Goal: Obtain resource: Download file/media

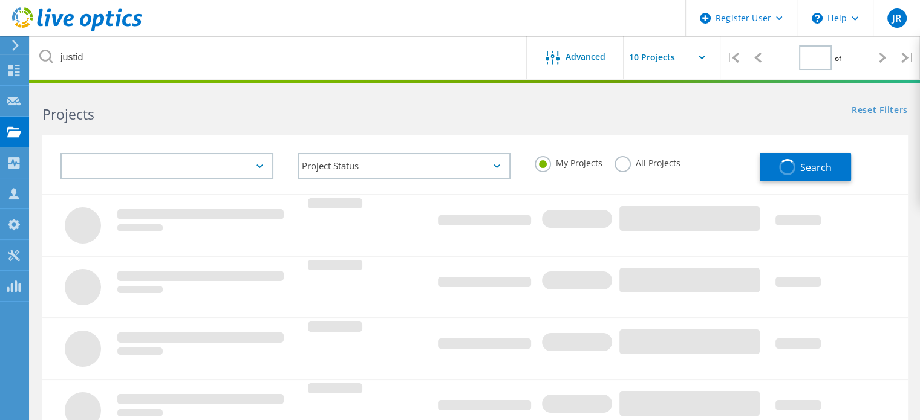
type input "1"
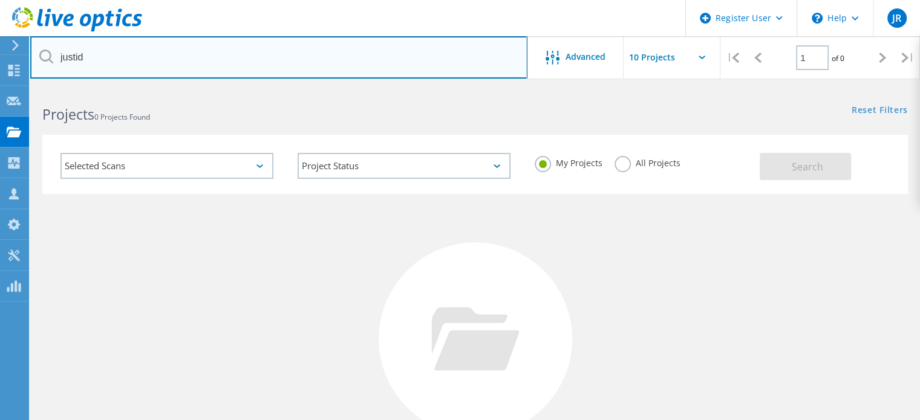
click at [164, 48] on input "justid" at bounding box center [278, 57] width 497 height 42
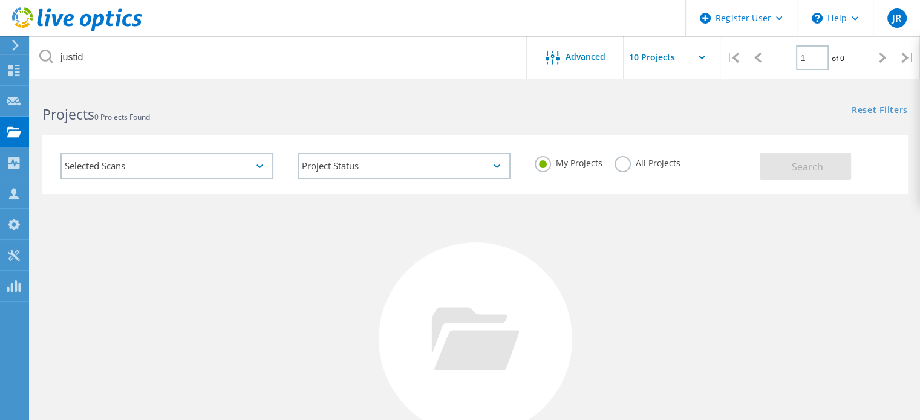
click at [619, 164] on label "All Projects" at bounding box center [647, 161] width 66 height 11
click at [0, 0] on input "All Projects" at bounding box center [0, 0] width 0 height 0
click at [825, 170] on button "Search" at bounding box center [804, 166] width 91 height 27
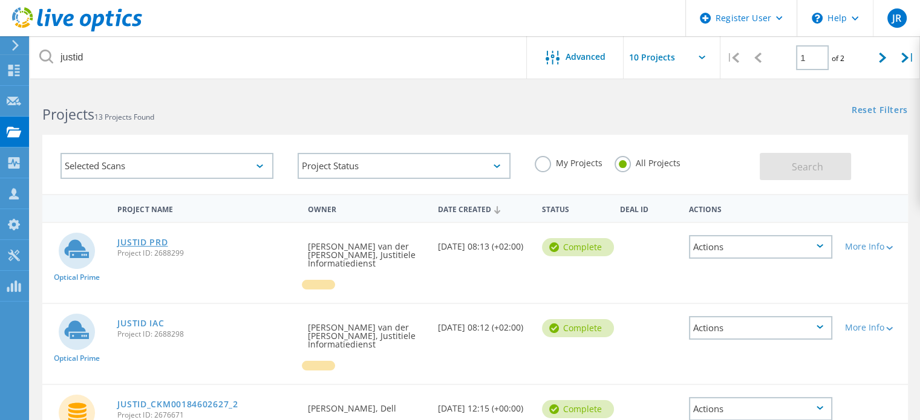
click at [151, 241] on link "JUSTID PRD" at bounding box center [142, 242] width 50 height 8
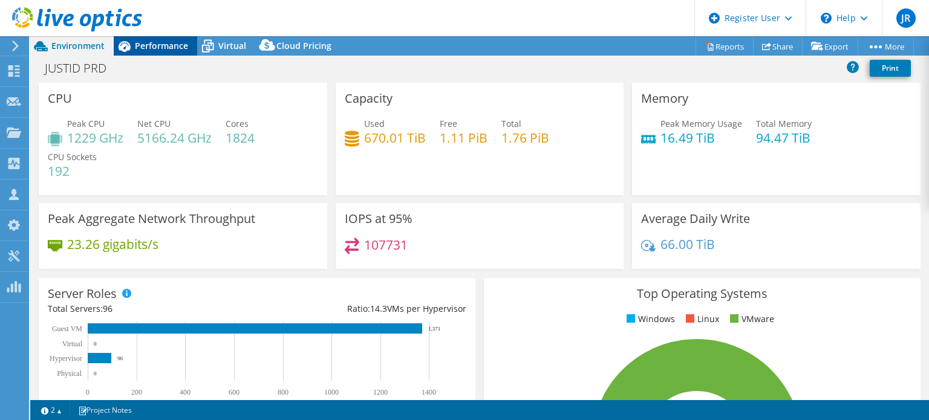
click at [151, 49] on span "Performance" at bounding box center [161, 45] width 53 height 11
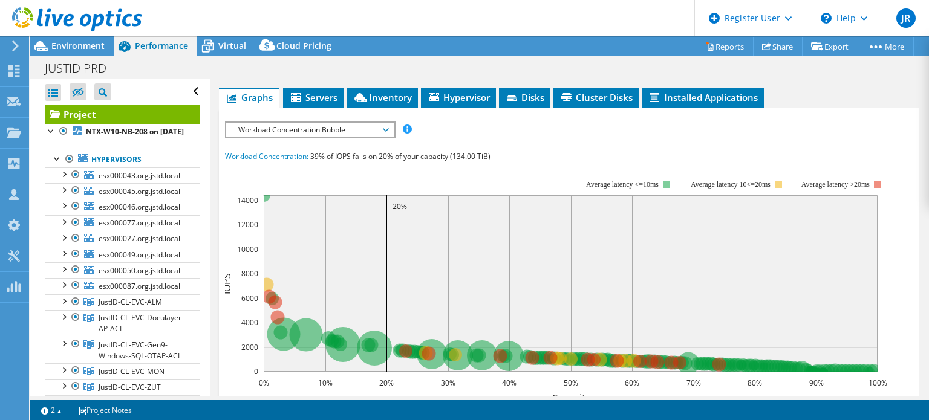
scroll to position [233, 0]
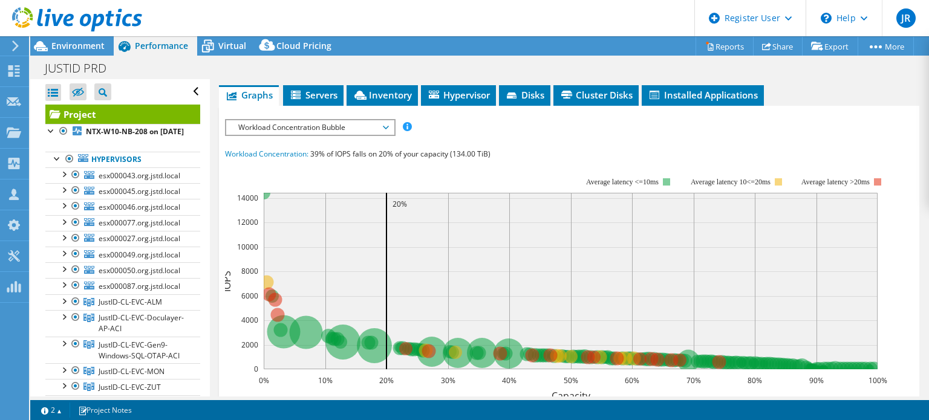
click at [372, 135] on span "Workload Concentration Bubble" at bounding box center [309, 127] width 155 height 15
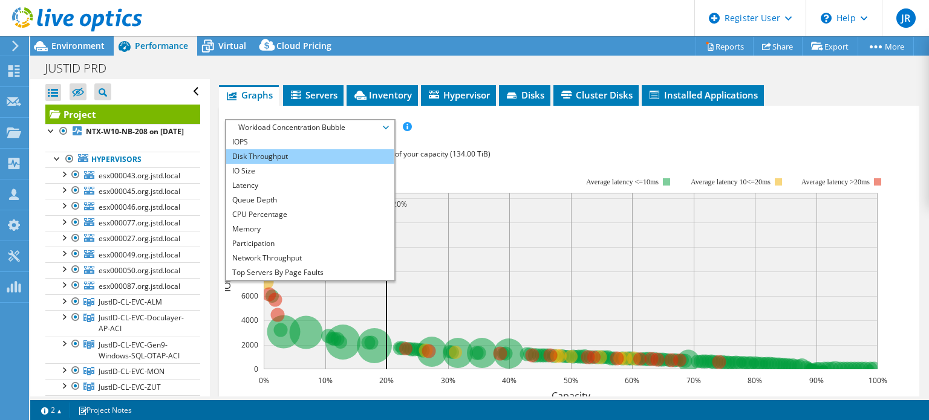
click at [293, 164] on li "Disk Throughput" at bounding box center [309, 156] width 167 height 15
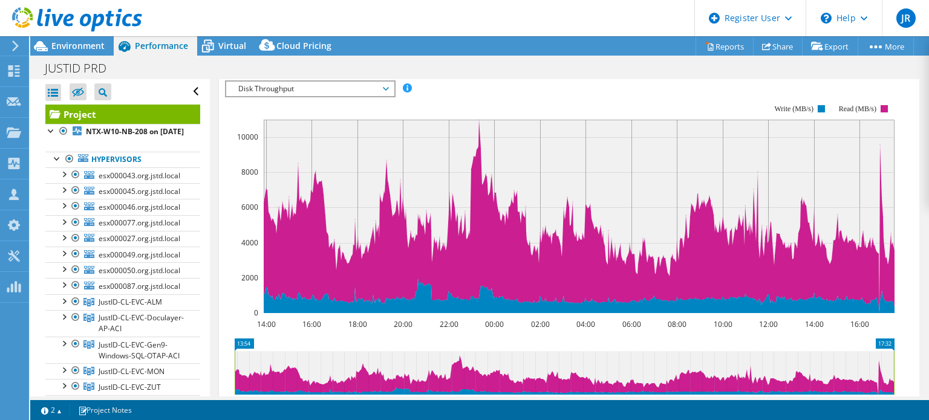
scroll to position [276, 0]
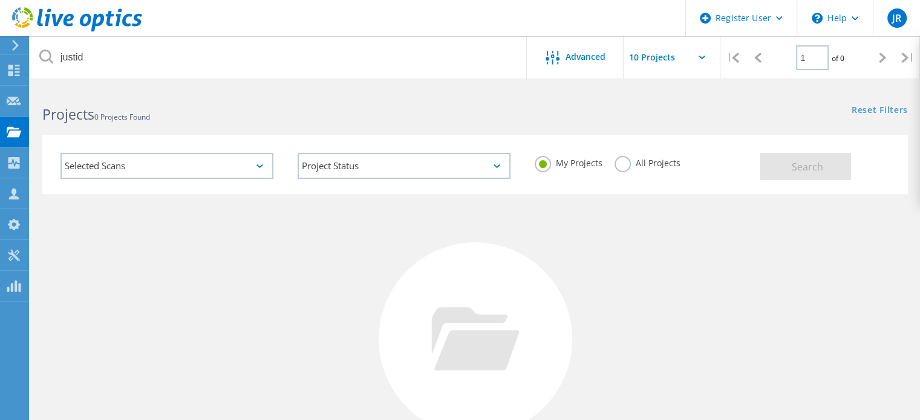
click at [621, 166] on label "All Projects" at bounding box center [647, 161] width 66 height 11
click at [0, 0] on input "All Projects" at bounding box center [0, 0] width 0 height 0
click at [824, 170] on button "Search" at bounding box center [804, 166] width 91 height 27
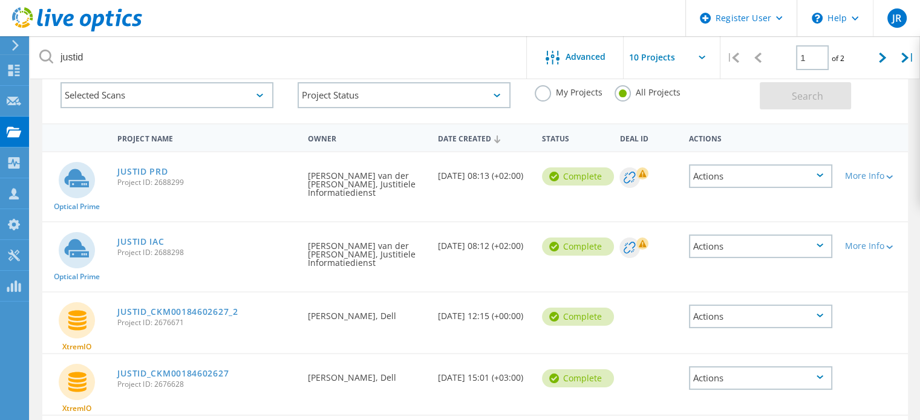
scroll to position [91, 0]
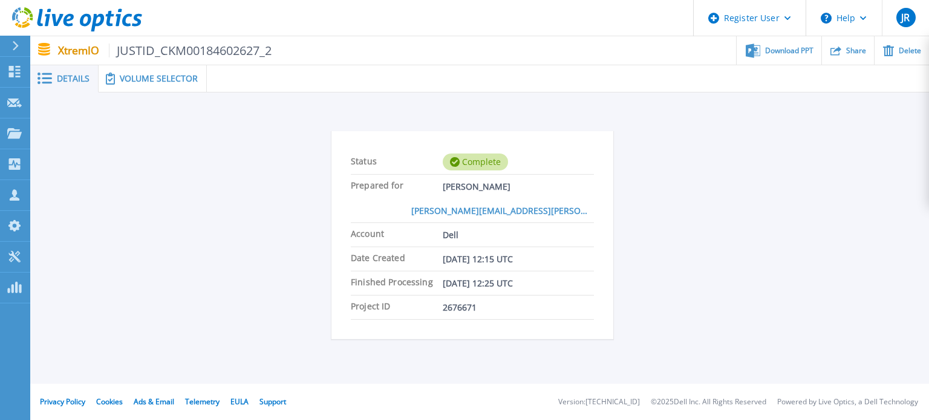
click at [161, 80] on span "Volume Selector" at bounding box center [159, 78] width 78 height 8
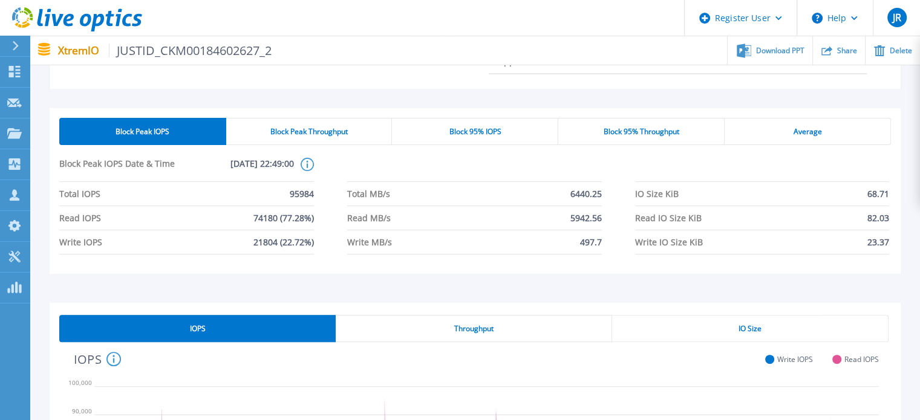
scroll to position [303, 0]
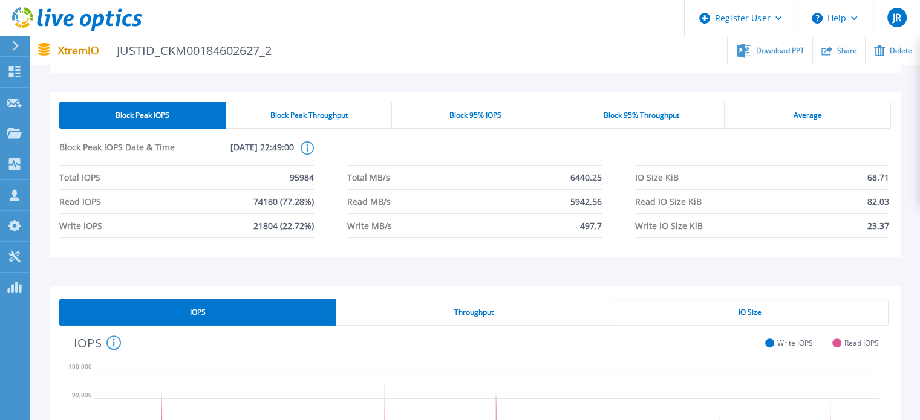
click at [350, 112] on div "Block Peak Throughput" at bounding box center [309, 115] width 166 height 27
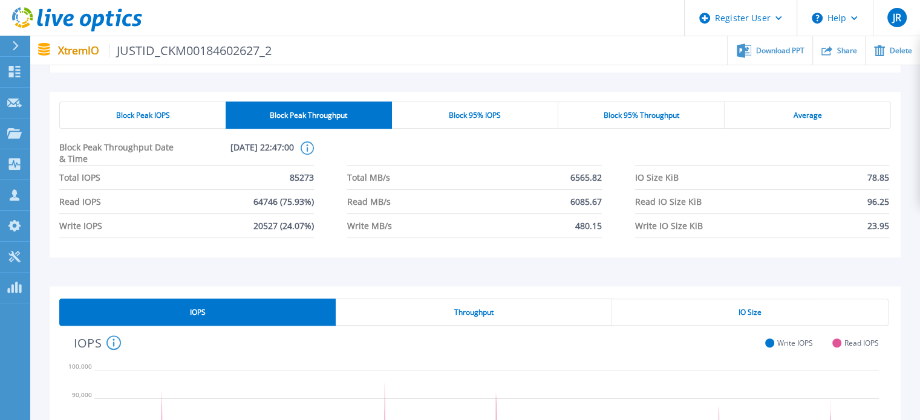
click at [450, 116] on span "Block 95% IOPS" at bounding box center [475, 116] width 52 height 10
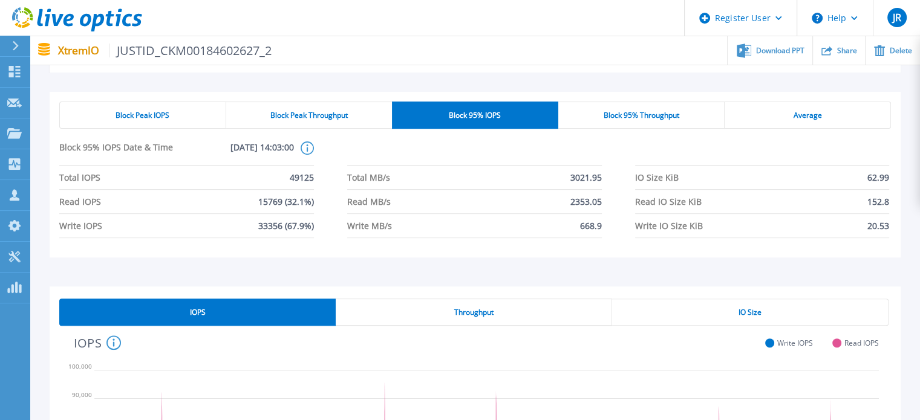
click at [657, 113] on span "Block 95% Throughput" at bounding box center [641, 116] width 76 height 10
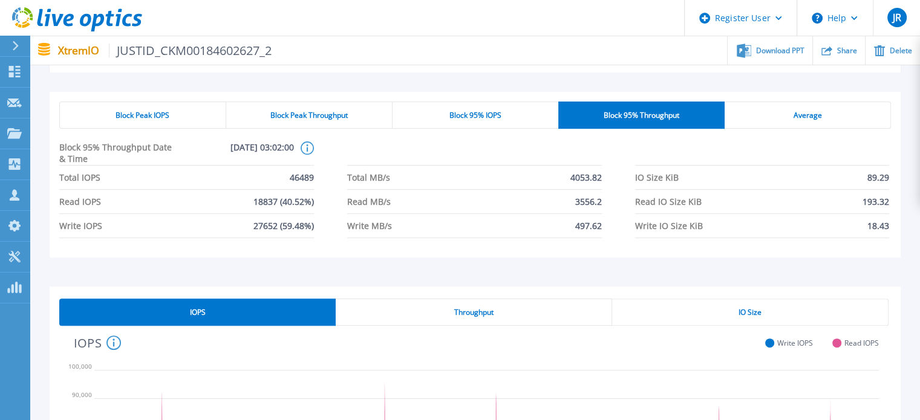
click at [657, 113] on span "Block 95% Throughput" at bounding box center [641, 116] width 76 height 10
click at [781, 111] on div "Average" at bounding box center [807, 115] width 166 height 27
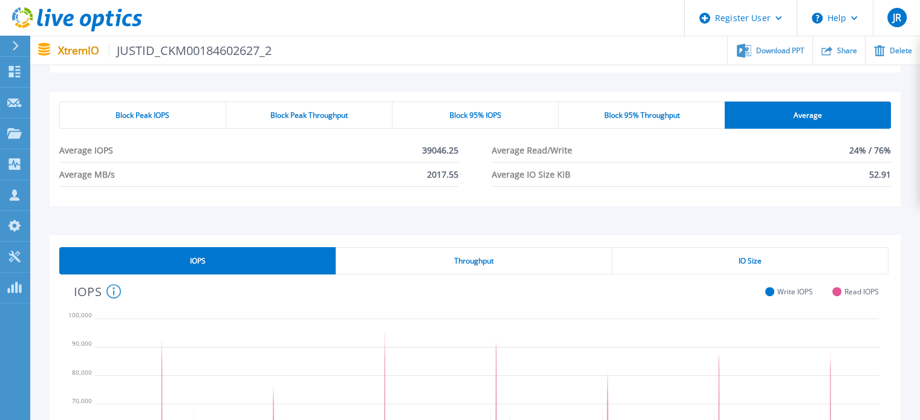
click at [300, 105] on div "Block Peak Throughput" at bounding box center [309, 115] width 166 height 27
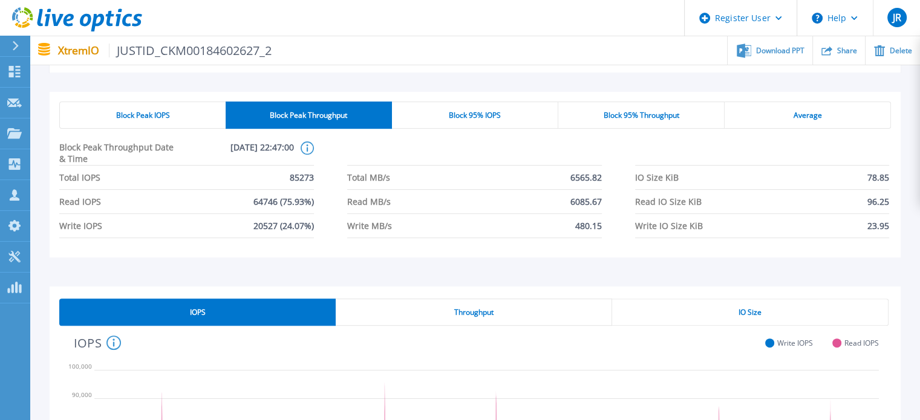
click at [134, 115] on span "Block Peak IOPS" at bounding box center [143, 116] width 54 height 10
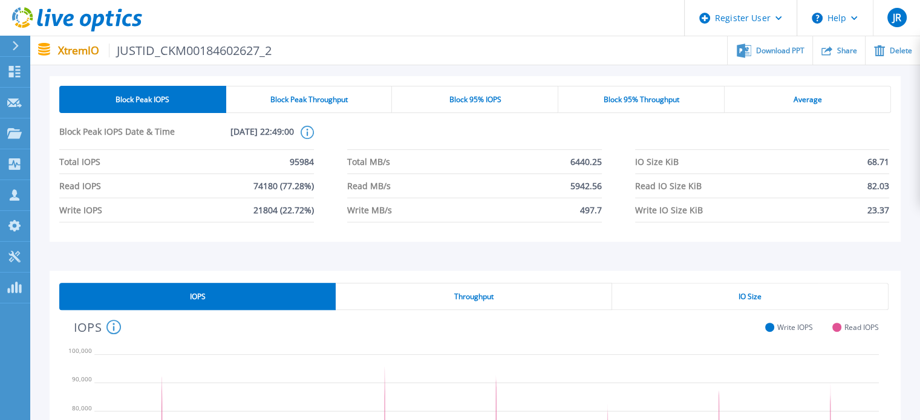
scroll to position [317, 0]
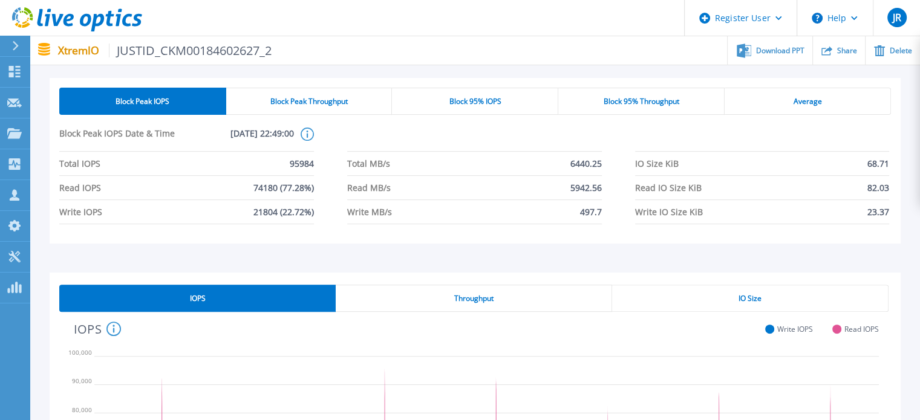
click at [325, 93] on div "Block Peak Throughput" at bounding box center [309, 101] width 166 height 27
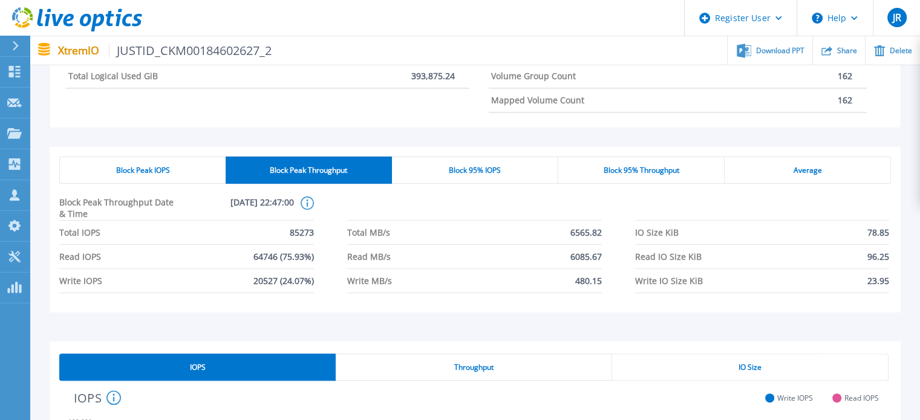
scroll to position [232, 0]
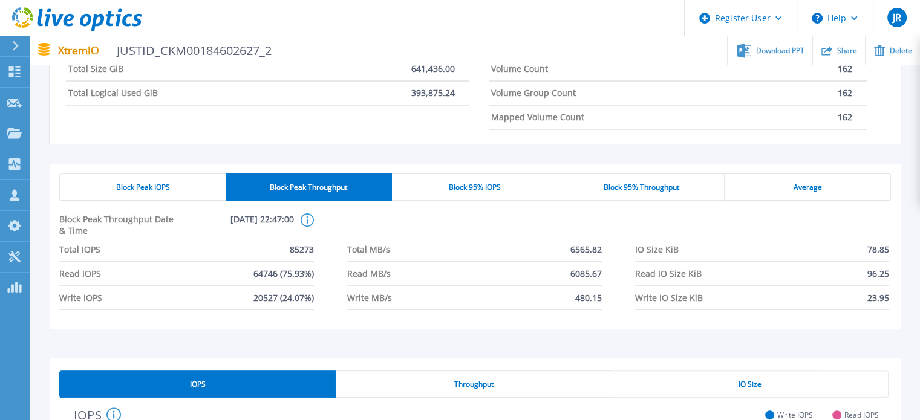
click at [915, 113] on div "Volume Selector Volumes ( 162 ) Volume/s Selected STR000003 VPLEX_LOG 102,400.0…" at bounding box center [474, 319] width 889 height 897
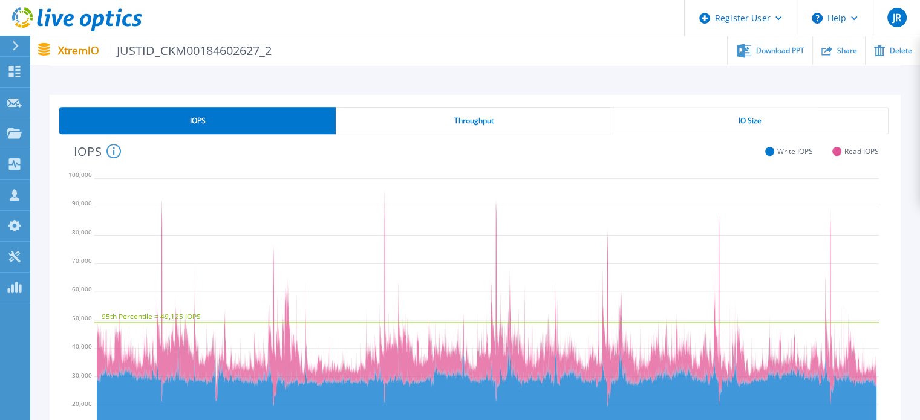
scroll to position [499, 0]
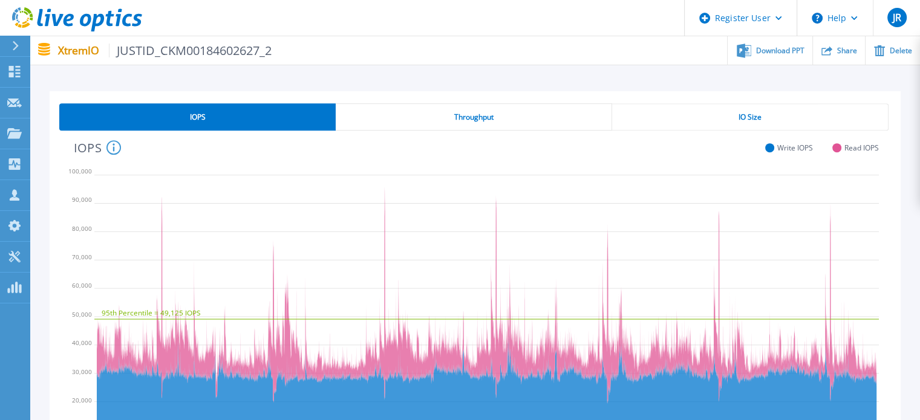
click at [577, 115] on div "Throughput" at bounding box center [474, 116] width 276 height 27
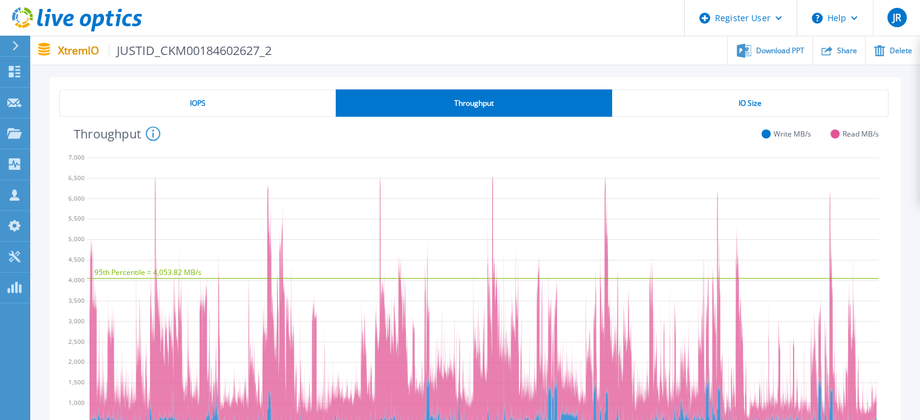
scroll to position [521, 0]
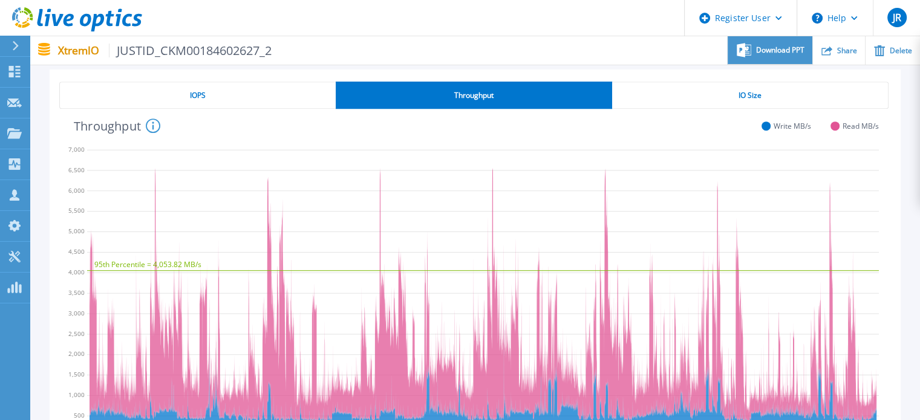
click at [797, 48] on span "Download PPT" at bounding box center [780, 50] width 48 height 7
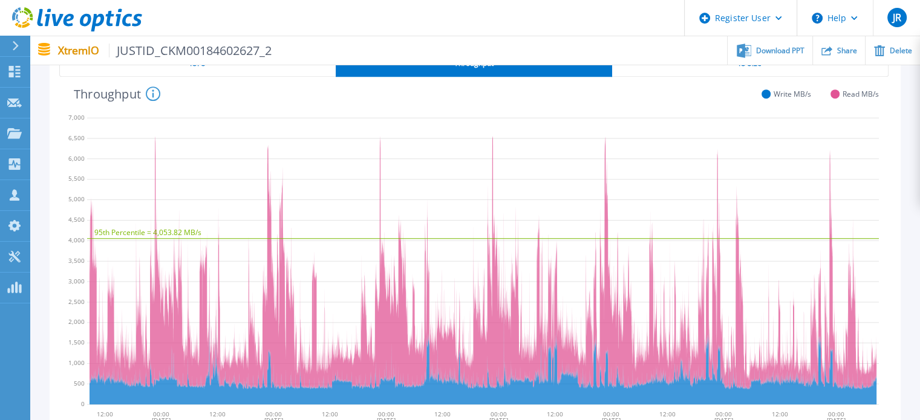
scroll to position [554, 0]
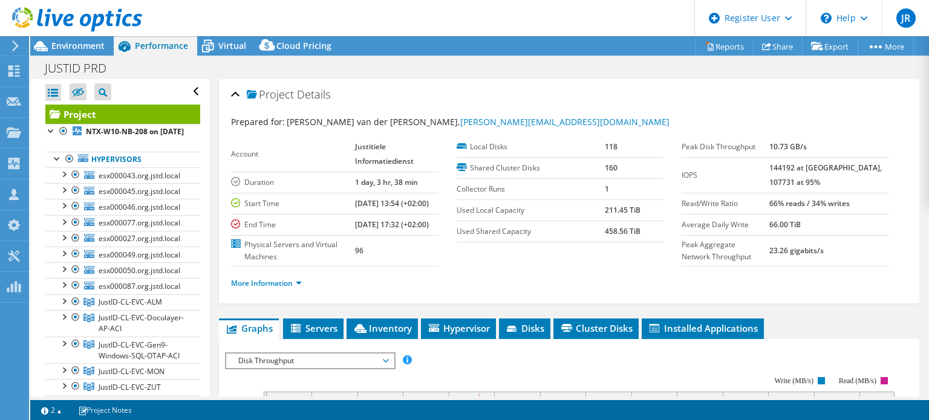
select select "USD"
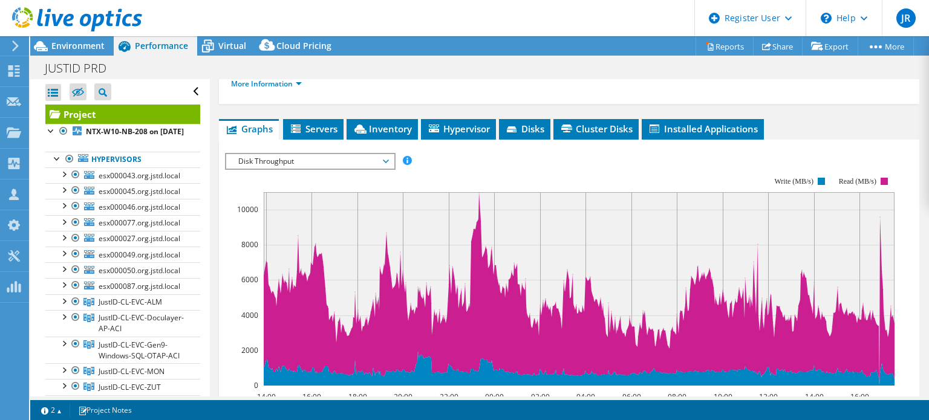
scroll to position [277, 0]
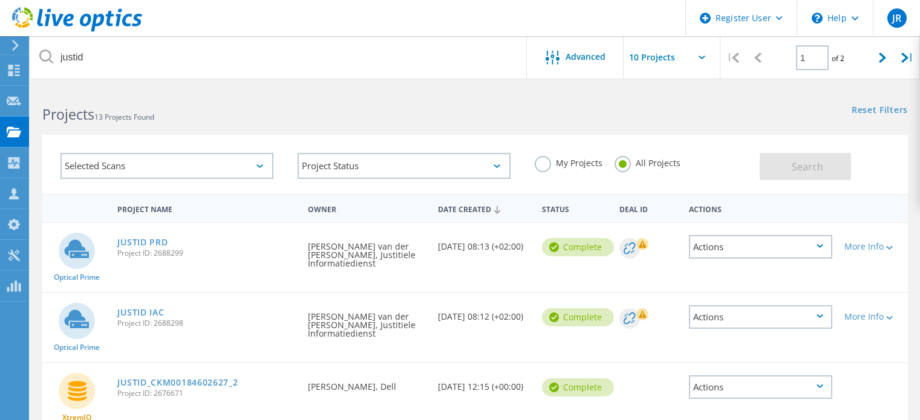
scroll to position [91, 0]
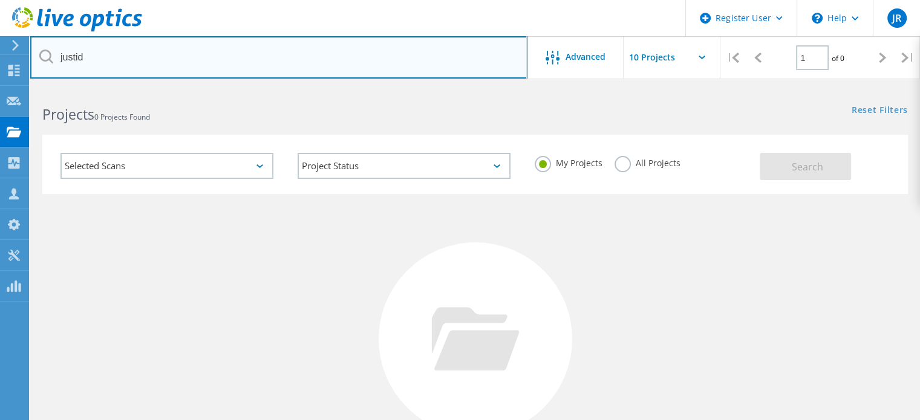
click at [108, 70] on input "justid" at bounding box center [278, 57] width 497 height 42
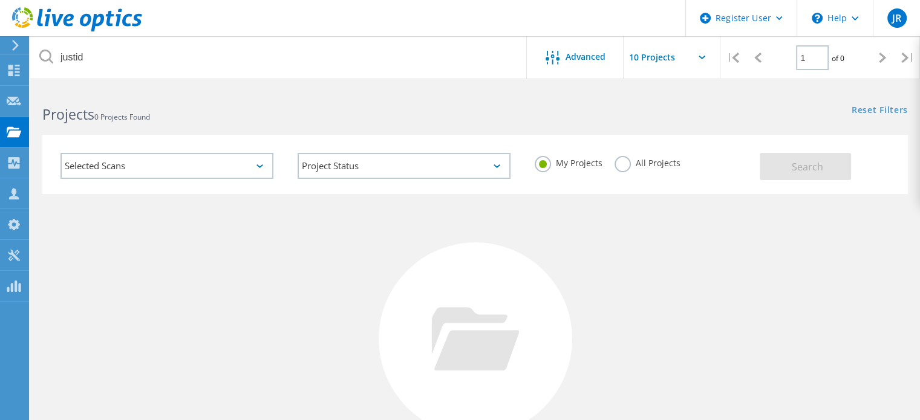
click at [618, 161] on label "All Projects" at bounding box center [647, 161] width 66 height 11
click at [0, 0] on input "All Projects" at bounding box center [0, 0] width 0 height 0
click at [832, 167] on button "Search" at bounding box center [804, 166] width 91 height 27
